Goal: Task Accomplishment & Management: Complete application form

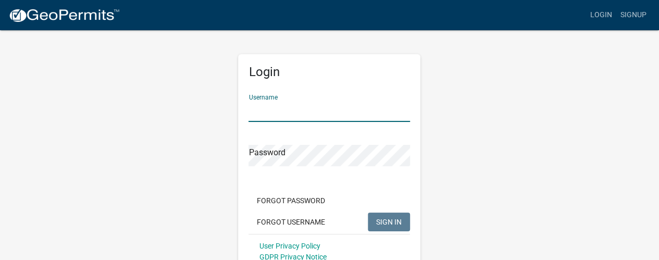
click at [355, 116] on input "Username" at bounding box center [330, 111] width 162 height 21
type input "watson"
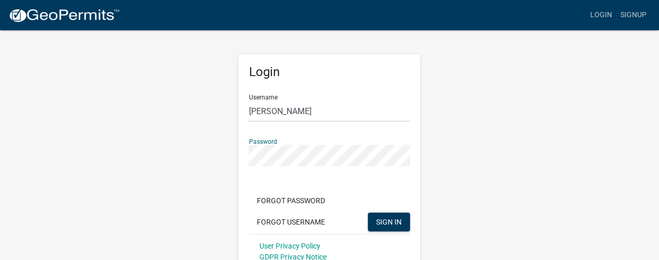
click at [368, 213] on button "SIGN IN" at bounding box center [389, 222] width 42 height 19
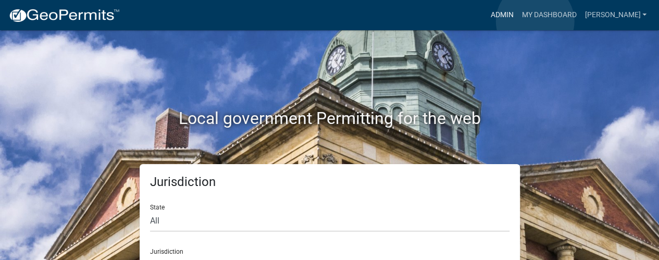
click at [518, 21] on link "Admin" at bounding box center [501, 15] width 31 height 20
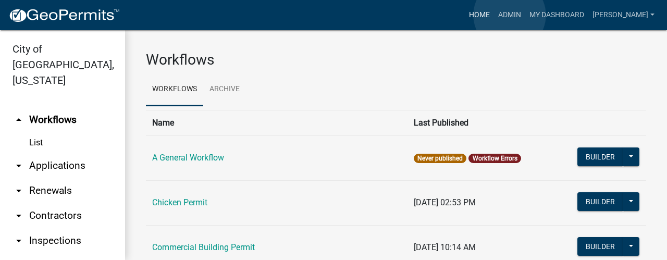
click at [494, 15] on link "Home" at bounding box center [479, 15] width 29 height 20
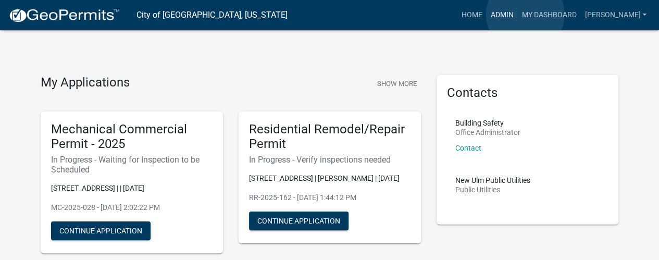
click at [518, 15] on link "Admin" at bounding box center [501, 15] width 31 height 20
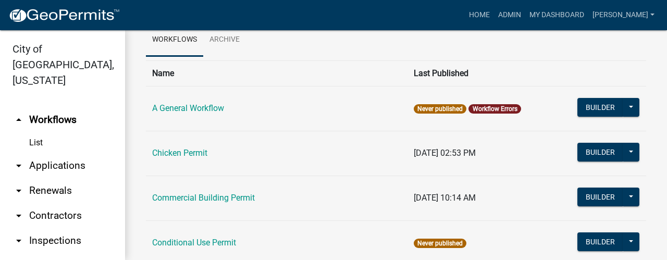
scroll to position [14, 0]
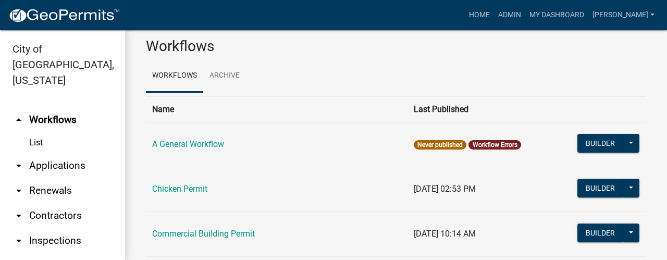
click at [85, 153] on link "arrow_drop_down Applications" at bounding box center [62, 165] width 125 height 25
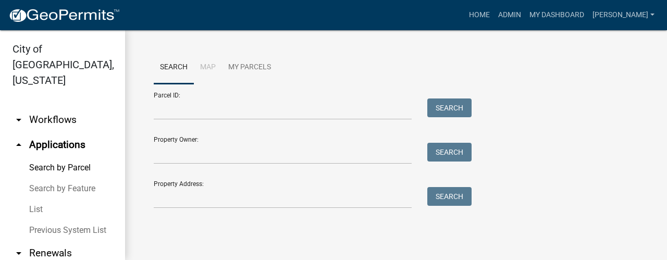
click at [43, 199] on link "List" at bounding box center [62, 209] width 125 height 21
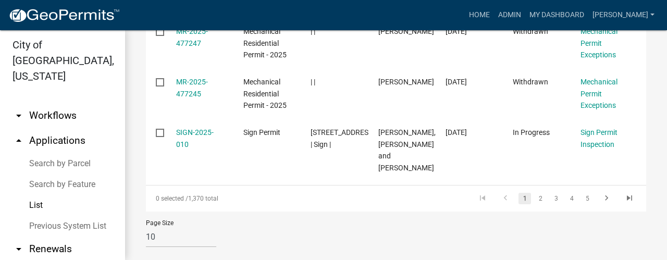
scroll to position [744, 0]
click at [534, 192] on link "2" at bounding box center [540, 197] width 13 height 11
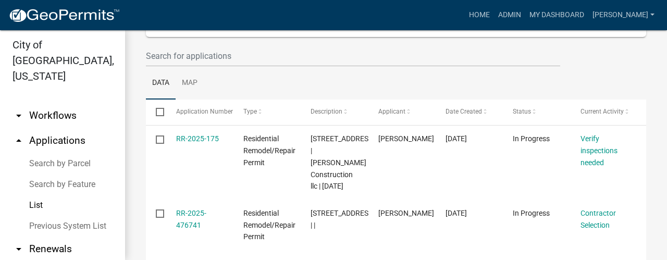
scroll to position [85, 0]
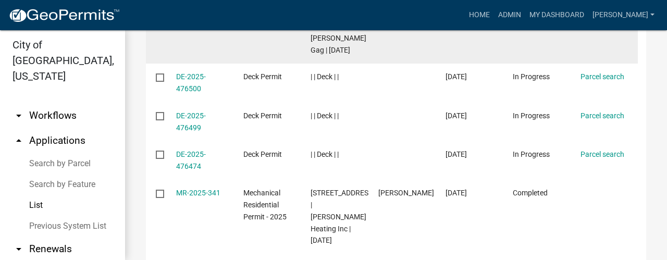
click at [563, 64] on datatable-body-cell "In Progress" at bounding box center [536, 27] width 67 height 75
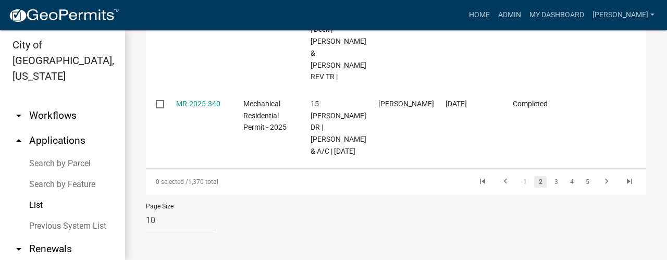
scroll to position [736, 0]
click at [519, 183] on link "1" at bounding box center [525, 181] width 13 height 11
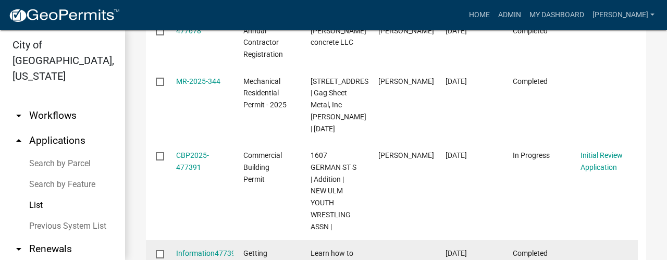
scroll to position [298, 0]
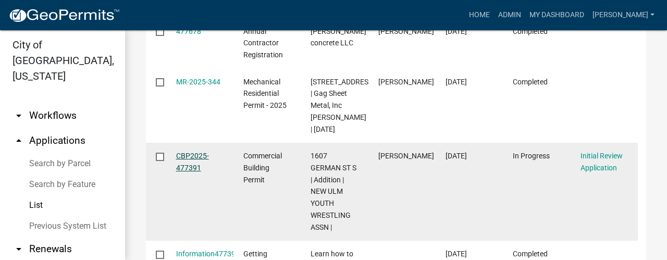
click at [196, 158] on link "CBP2025-477391" at bounding box center [192, 162] width 33 height 20
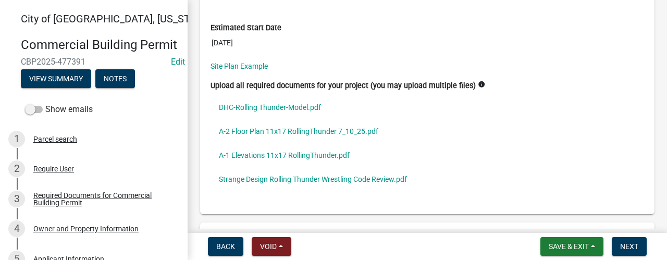
scroll to position [4019, 0]
click at [295, 95] on link "DHC-Rolling Thunder-Model.pdf" at bounding box center [428, 107] width 434 height 24
click at [321, 119] on link "A-2 Floor Plan 11x17 RollingThunder 7_10_25.pdf" at bounding box center [428, 131] width 434 height 24
click at [323, 143] on link "A-1 Elevations 11x17 RollingThunder.pdf" at bounding box center [428, 155] width 434 height 24
click at [305, 167] on link "Strange Design Rolling Thunder Wrestling Code Review.pdf" at bounding box center [428, 179] width 434 height 24
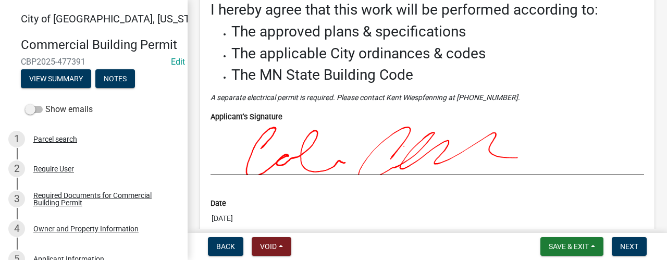
scroll to position [4354, 0]
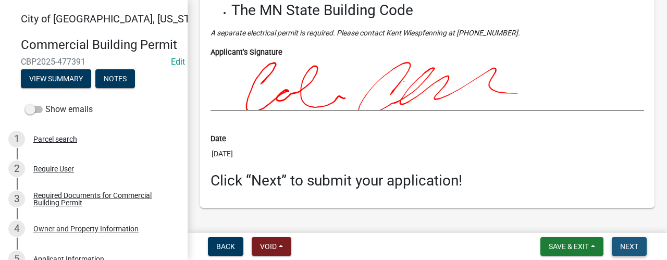
click at [622, 250] on span "Next" at bounding box center [629, 246] width 18 height 8
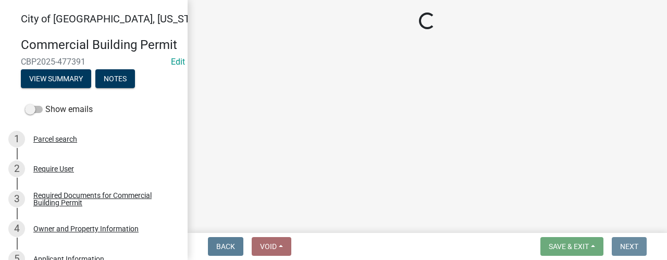
scroll to position [0, 0]
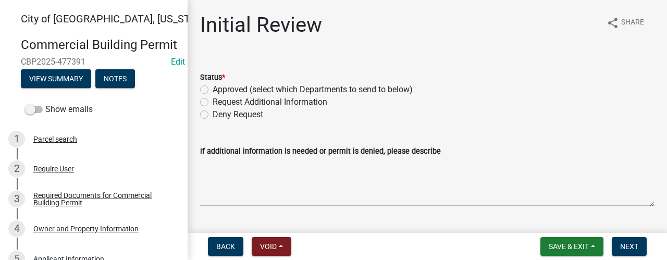
click at [334, 90] on label "Approved (select which Departments to send to below)" at bounding box center [313, 89] width 200 height 13
click at [219, 90] on input "Approved (select which Departments to send to below)" at bounding box center [216, 86] width 7 height 7
radio input "true"
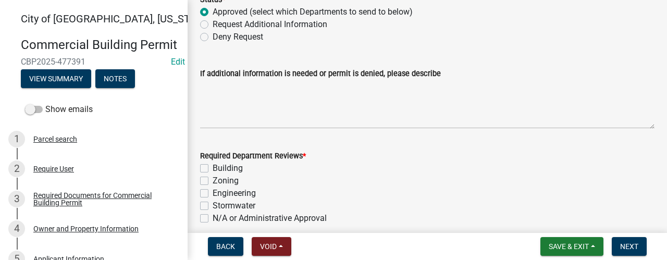
scroll to position [123, 0]
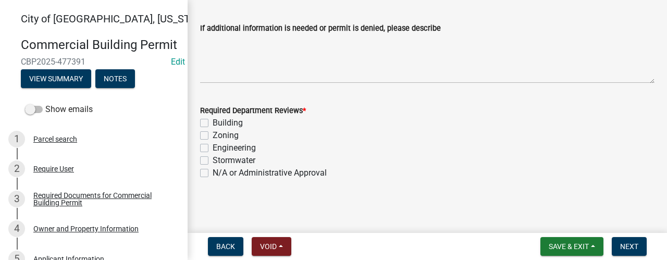
click at [213, 126] on label "Building" at bounding box center [228, 123] width 30 height 13
click at [213, 124] on input "Building" at bounding box center [216, 120] width 7 height 7
checkbox input "true"
checkbox input "false"
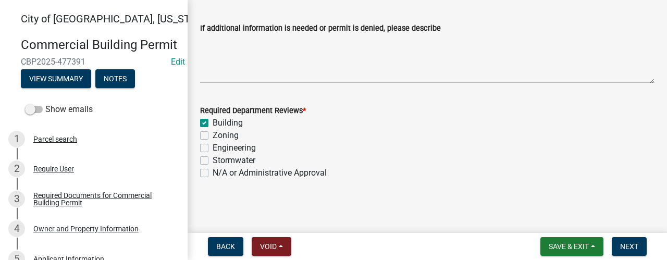
checkbox input "false"
click at [213, 136] on label "Zoning" at bounding box center [226, 135] width 26 height 13
click at [213, 136] on input "Zoning" at bounding box center [216, 132] width 7 height 7
checkbox input "true"
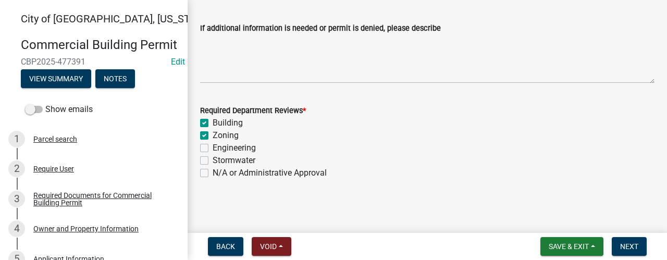
checkbox input "true"
checkbox input "false"
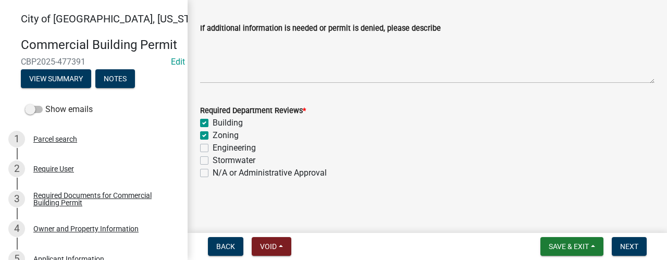
click at [213, 146] on label "Engineering" at bounding box center [234, 148] width 43 height 13
click at [213, 146] on input "Engineering" at bounding box center [216, 145] width 7 height 7
checkbox input "true"
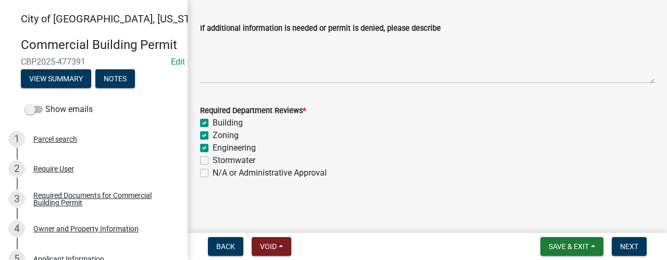
checkbox input "true"
checkbox input "false"
click at [213, 161] on label "Stormwater" at bounding box center [234, 160] width 43 height 13
click at [213, 161] on input "Stormwater" at bounding box center [216, 157] width 7 height 7
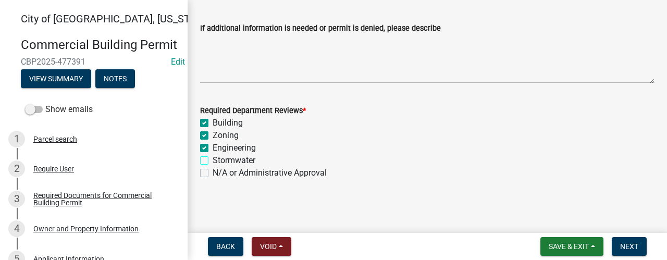
checkbox input "true"
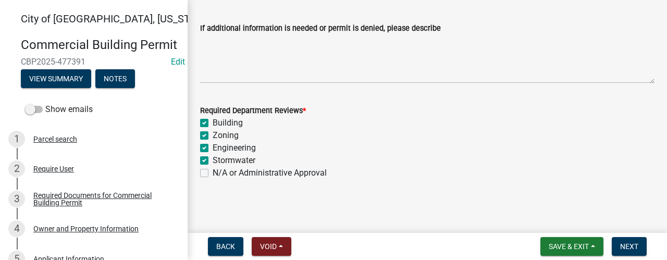
checkbox input "false"
click at [630, 246] on span "Next" at bounding box center [629, 246] width 18 height 8
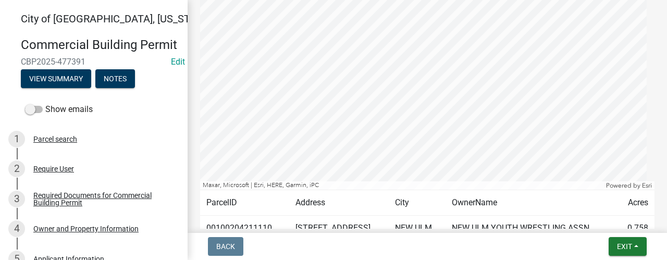
scroll to position [434, 0]
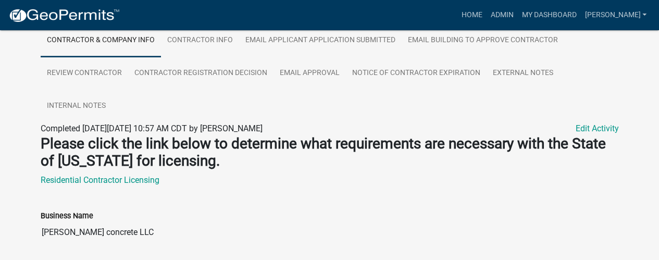
scroll to position [175, 0]
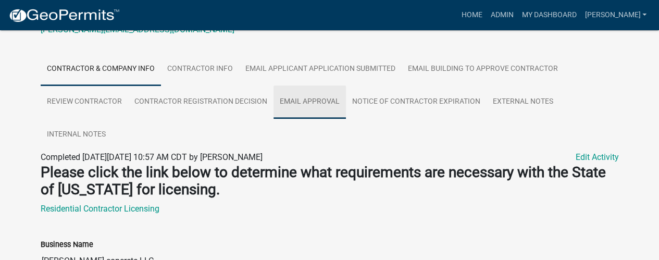
click at [324, 91] on link "Email Approval" at bounding box center [310, 101] width 72 height 33
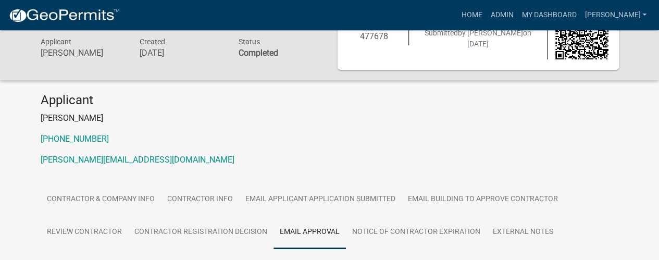
scroll to position [0, 0]
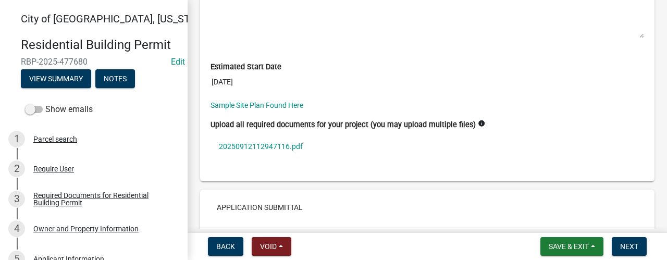
scroll to position [3062, 0]
click at [302, 134] on link "20250912112947116.pdf" at bounding box center [428, 146] width 434 height 24
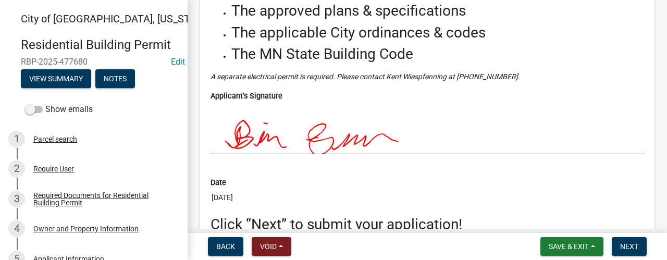
scroll to position [3369, 0]
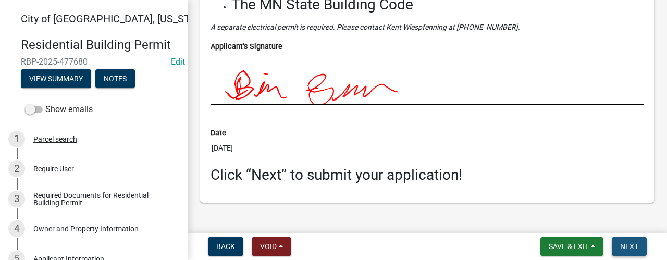
click at [631, 247] on span "Next" at bounding box center [629, 246] width 18 height 8
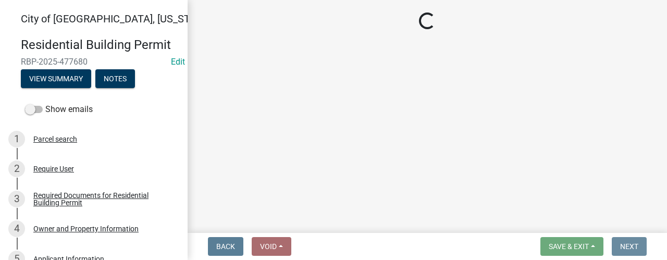
scroll to position [0, 0]
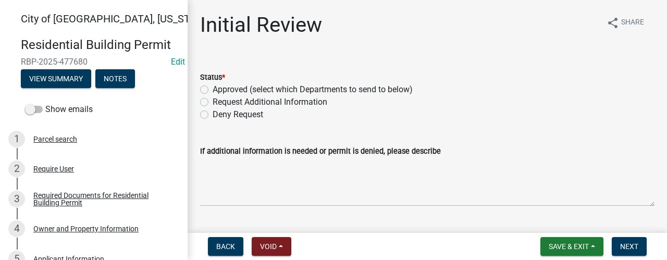
click at [241, 87] on label "Approved (select which Departments to send to below)" at bounding box center [313, 89] width 200 height 13
click at [219, 87] on input "Approved (select which Departments to send to below)" at bounding box center [216, 86] width 7 height 7
radio input "true"
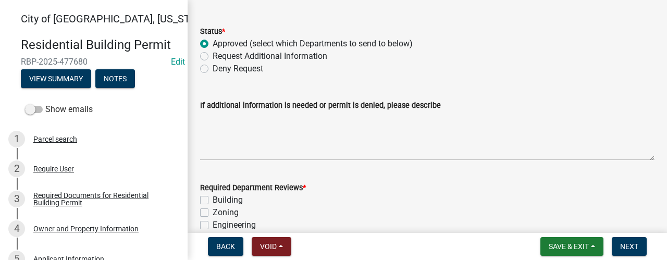
scroll to position [46, 0]
click at [213, 203] on label "Building" at bounding box center [228, 199] width 30 height 13
click at [213, 200] on input "Building" at bounding box center [216, 196] width 7 height 7
checkbox input "true"
checkbox input "false"
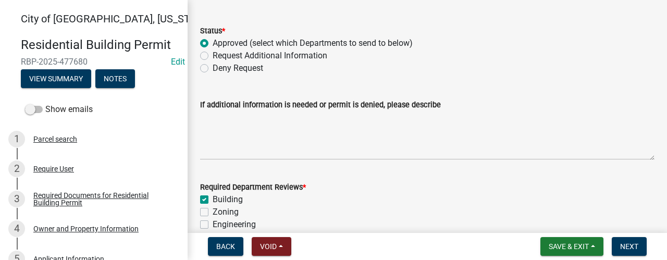
checkbox input "false"
click at [213, 209] on label "Zoning" at bounding box center [226, 212] width 26 height 13
click at [213, 209] on input "Zoning" at bounding box center [216, 209] width 7 height 7
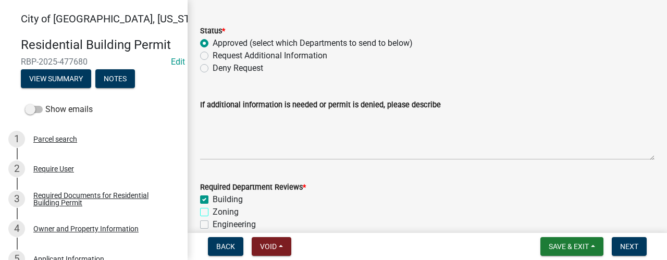
checkbox input "true"
checkbox input "false"
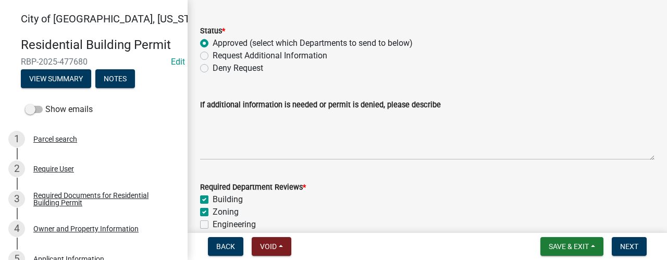
checkbox input "false"
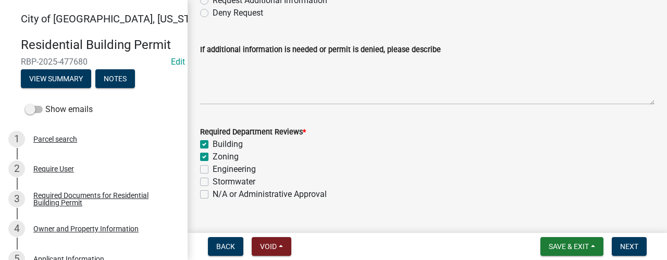
scroll to position [123, 0]
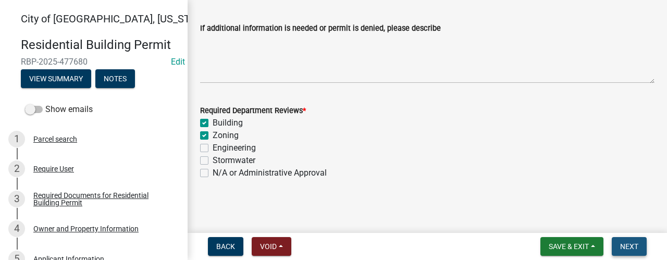
click at [631, 241] on button "Next" at bounding box center [629, 246] width 35 height 19
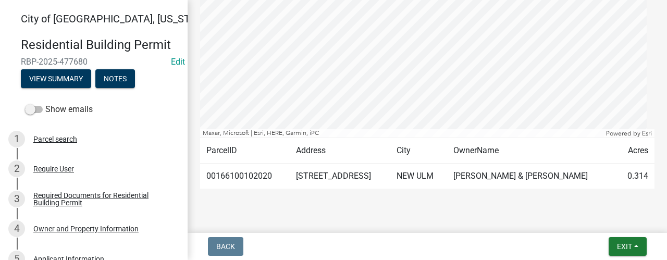
scroll to position [367, 0]
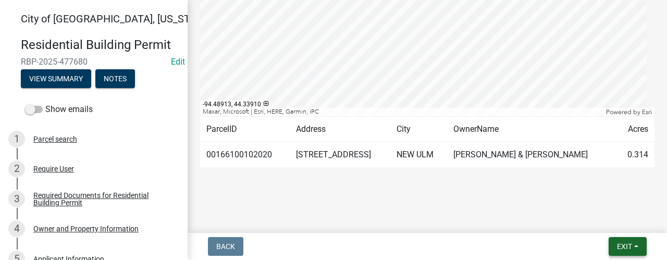
click at [624, 252] on button "Exit" at bounding box center [628, 246] width 38 height 19
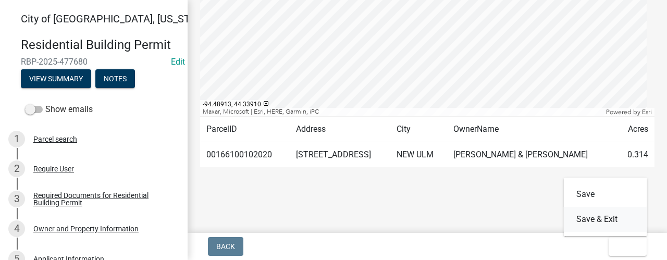
click at [615, 225] on button "Save & Exit" at bounding box center [605, 219] width 83 height 25
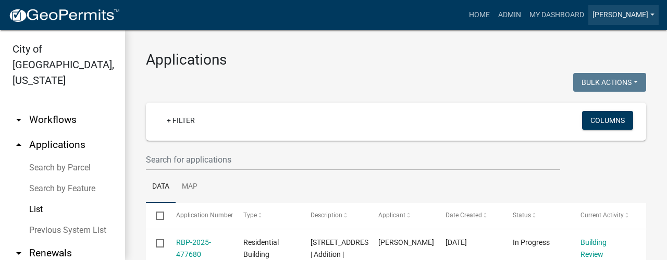
click at [642, 15] on link "[PERSON_NAME]" at bounding box center [623, 15] width 70 height 20
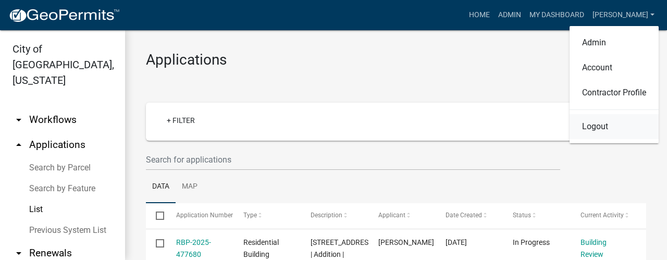
click at [603, 132] on link "Logout" at bounding box center [614, 126] width 89 height 25
